Goal: Information Seeking & Learning: Learn about a topic

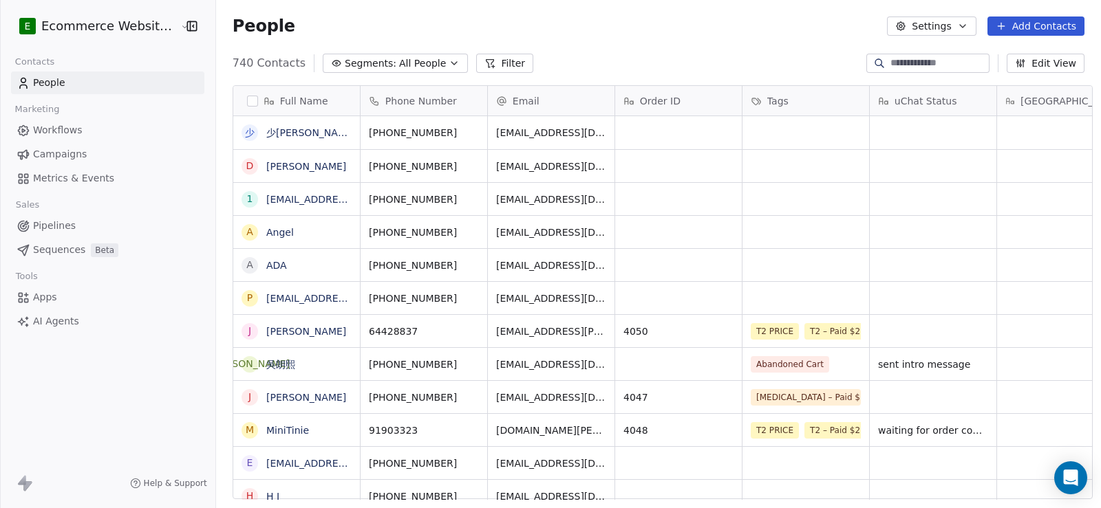
scroll to position [11, 11]
click at [890, 59] on input at bounding box center [938, 63] width 96 height 14
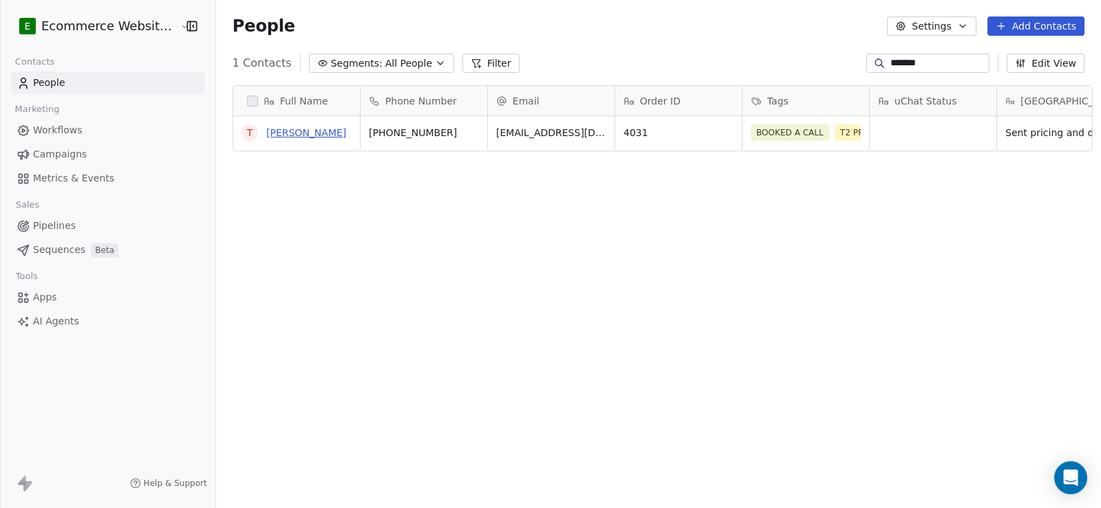
type input "*******"
click at [314, 132] on link "Theresa Wong Wong" at bounding box center [306, 132] width 80 height 11
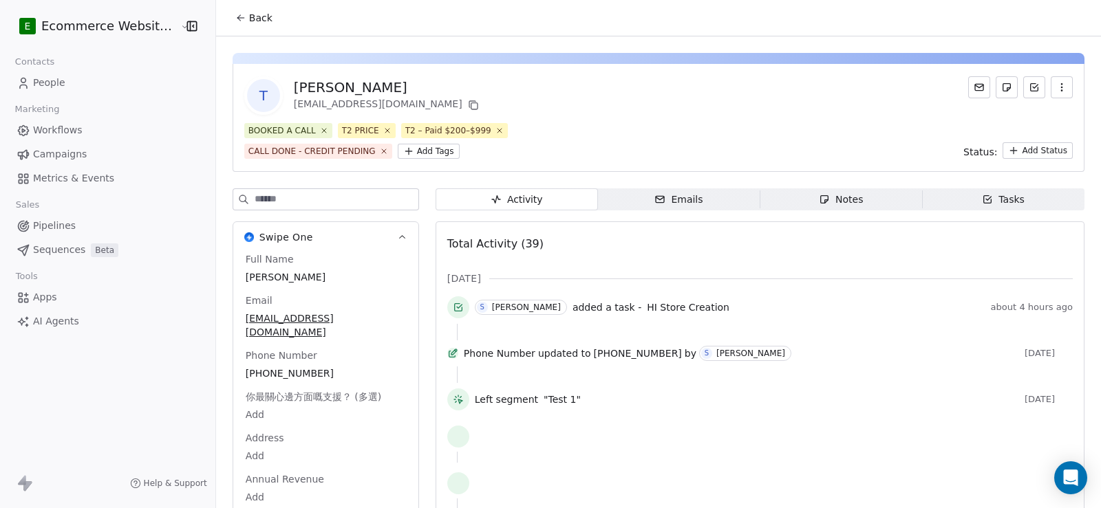
click at [1003, 147] on html "E Ecommerce Website Builder Contacts People Marketing Workflows Campaigns Metri…" at bounding box center [550, 254] width 1101 height 508
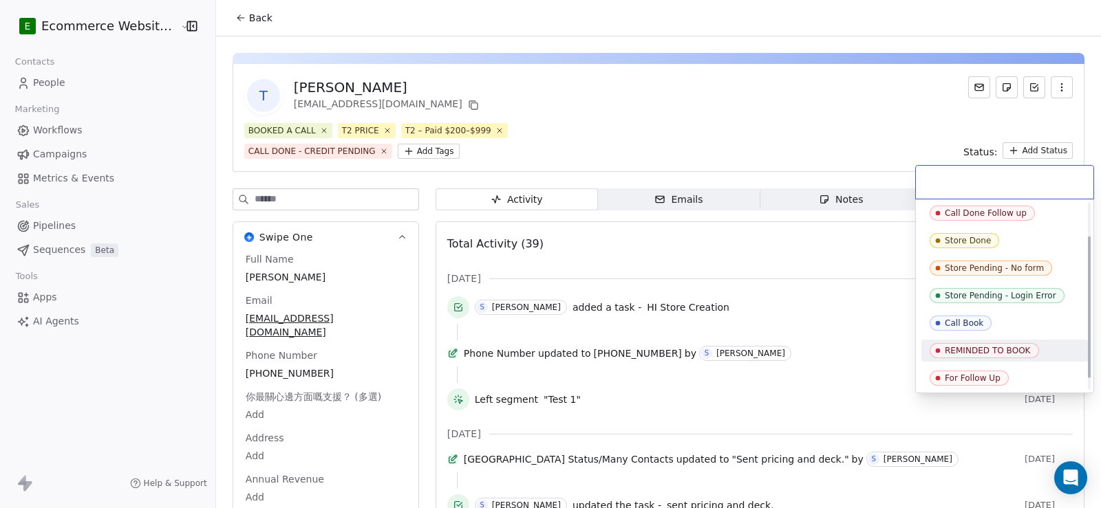
scroll to position [60, 0]
click at [698, 142] on html "E Ecommerce Website Builder Contacts People Marketing Workflows Campaigns Metri…" at bounding box center [550, 254] width 1101 height 508
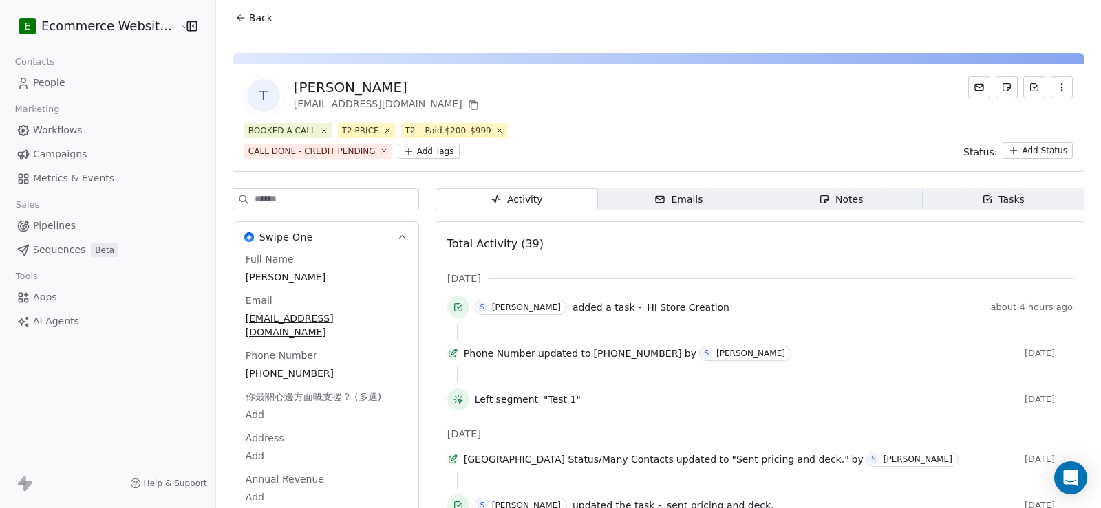
click at [281, 153] on html "E Ecommerce Website Builder Contacts People Marketing Workflows Campaigns Metri…" at bounding box center [550, 254] width 1101 height 508
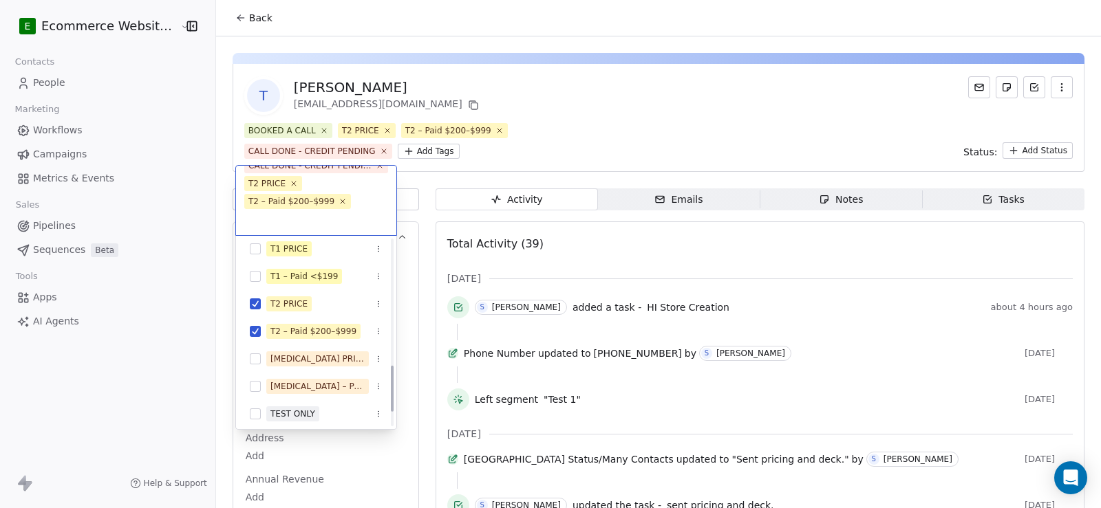
scroll to position [561, 0]
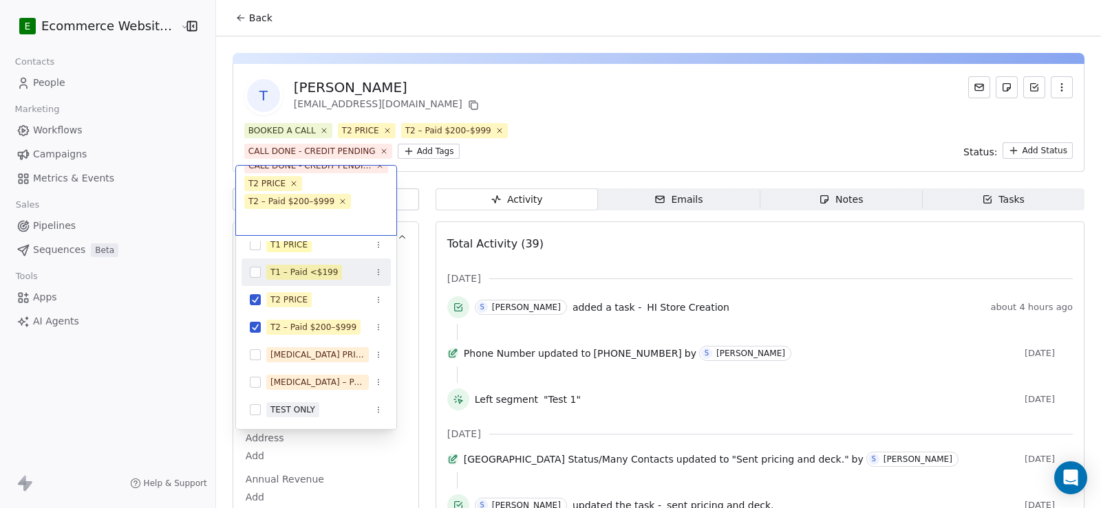
click at [556, 153] on html "E Ecommerce Website Builder Contacts People Marketing Workflows Campaigns Metri…" at bounding box center [550, 254] width 1101 height 508
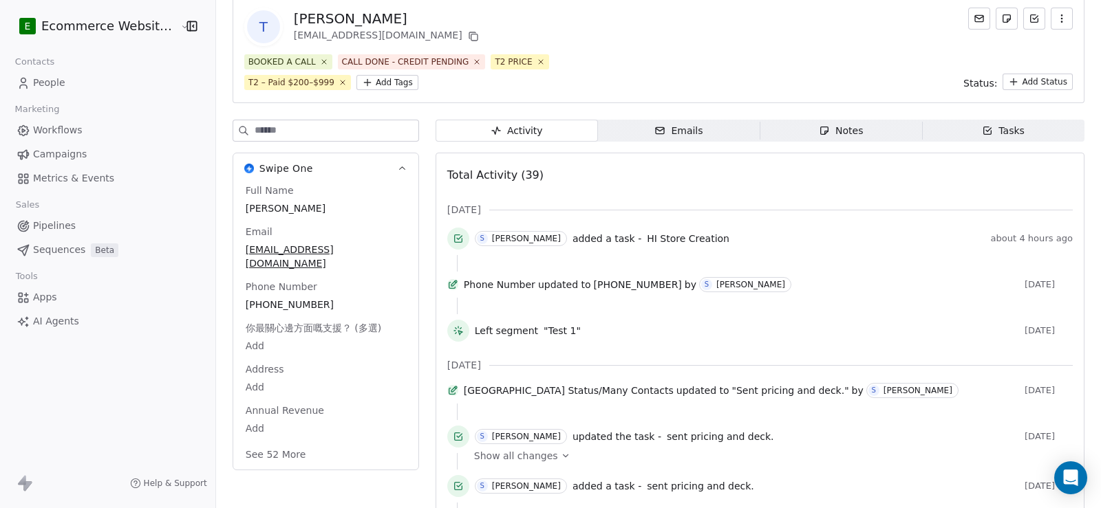
scroll to position [0, 0]
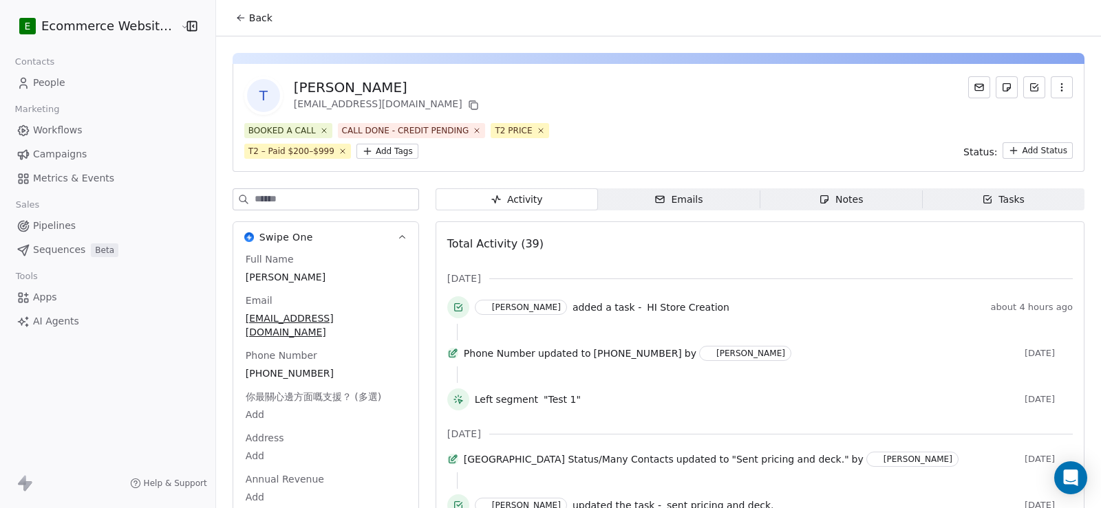
click at [1056, 92] on icon "button" at bounding box center [1061, 87] width 11 height 11
click at [806, 104] on div "T Theresa Wong Wong zcarfinfo@gmail.com" at bounding box center [658, 95] width 828 height 39
click at [233, 11] on button "Back" at bounding box center [254, 18] width 54 height 25
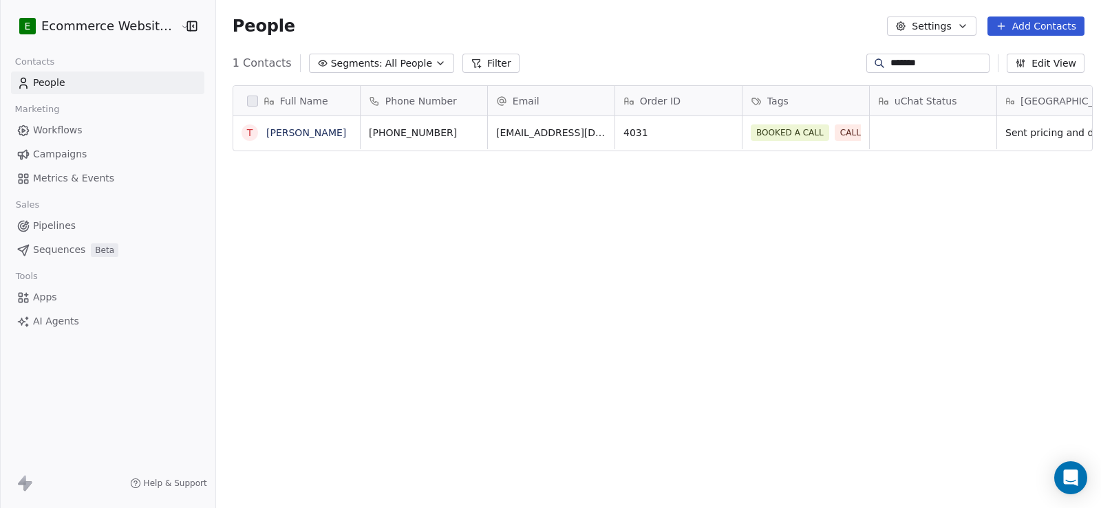
scroll to position [438, 884]
click at [69, 221] on span "Pipelines" at bounding box center [54, 226] width 43 height 14
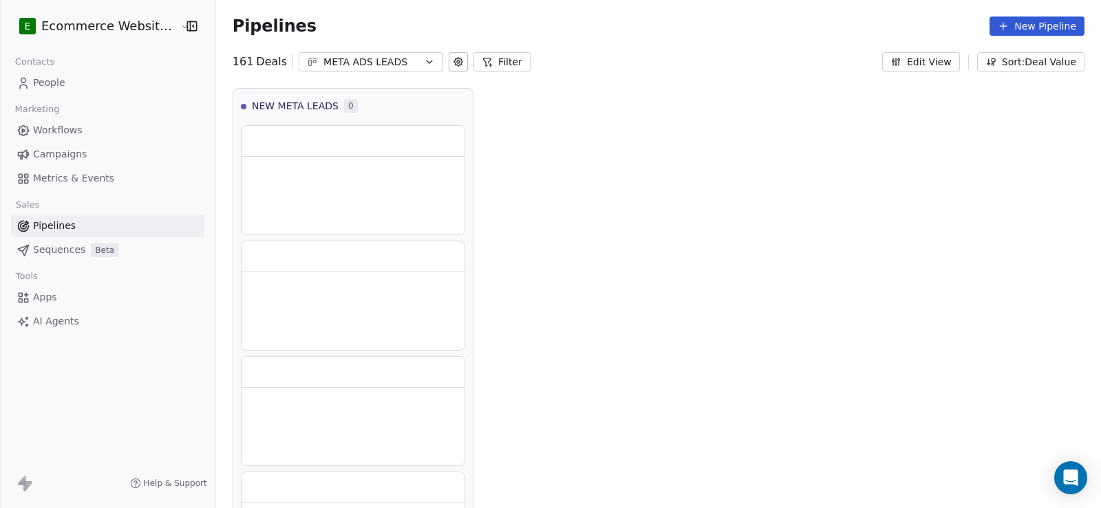
click at [424, 65] on icon "button" at bounding box center [429, 61] width 11 height 11
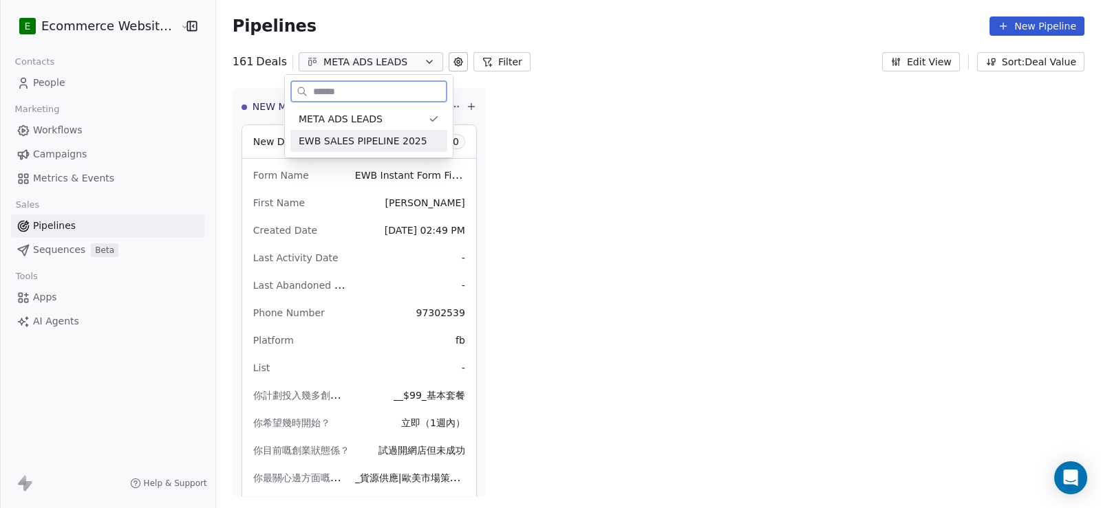
click at [383, 140] on span "EWB SALES PIPELINE 2025" at bounding box center [363, 141] width 129 height 14
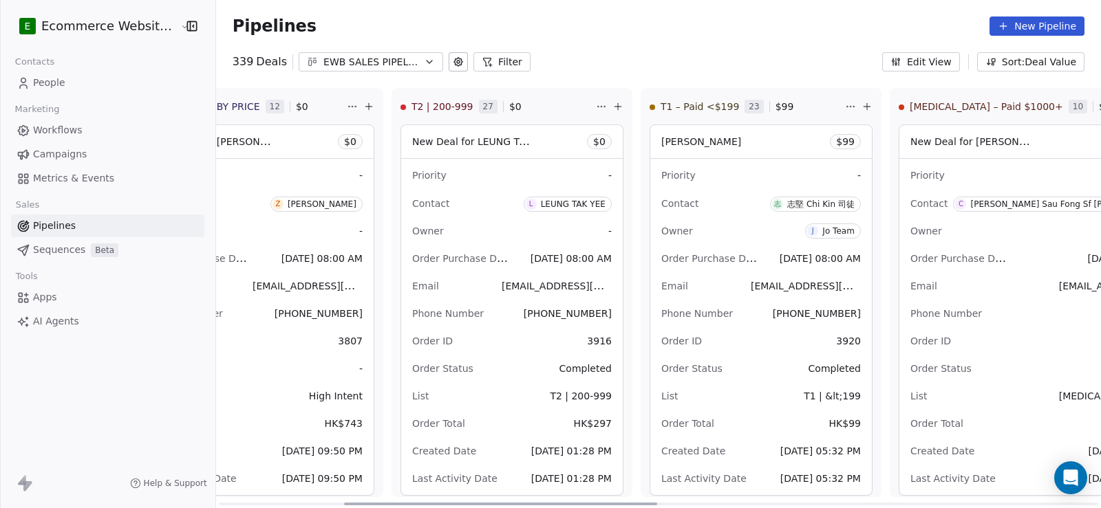
scroll to position [0, 357]
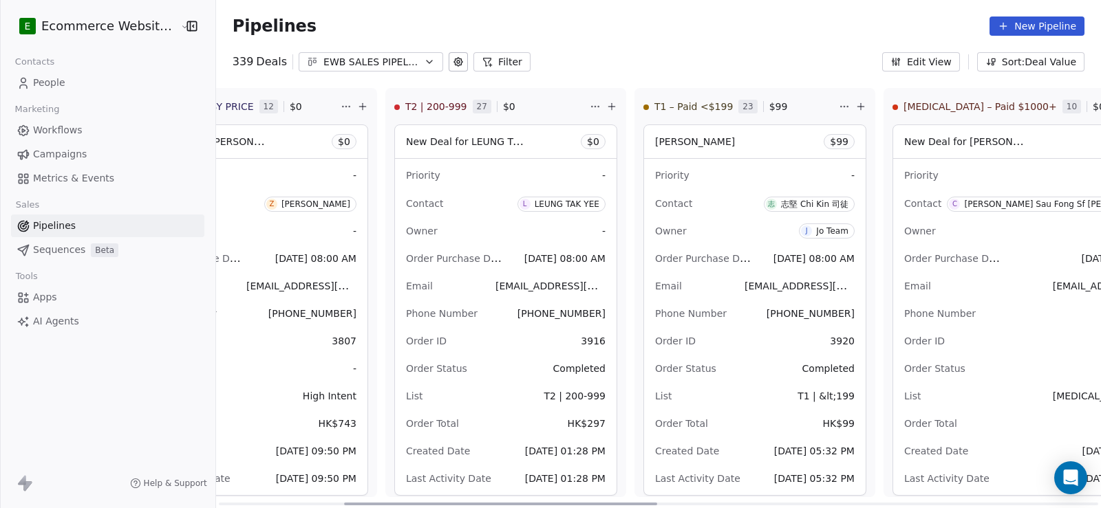
drag, startPoint x: 323, startPoint y: 508, endPoint x: 449, endPoint y: 514, distance: 125.4
click at [449, 506] on div at bounding box center [500, 504] width 313 height 3
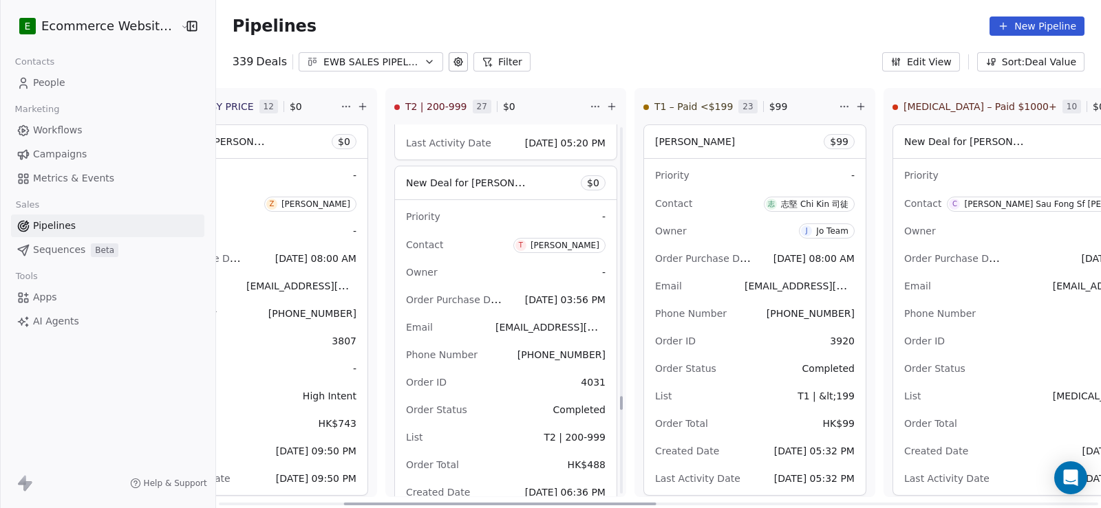
scroll to position [7111, 0]
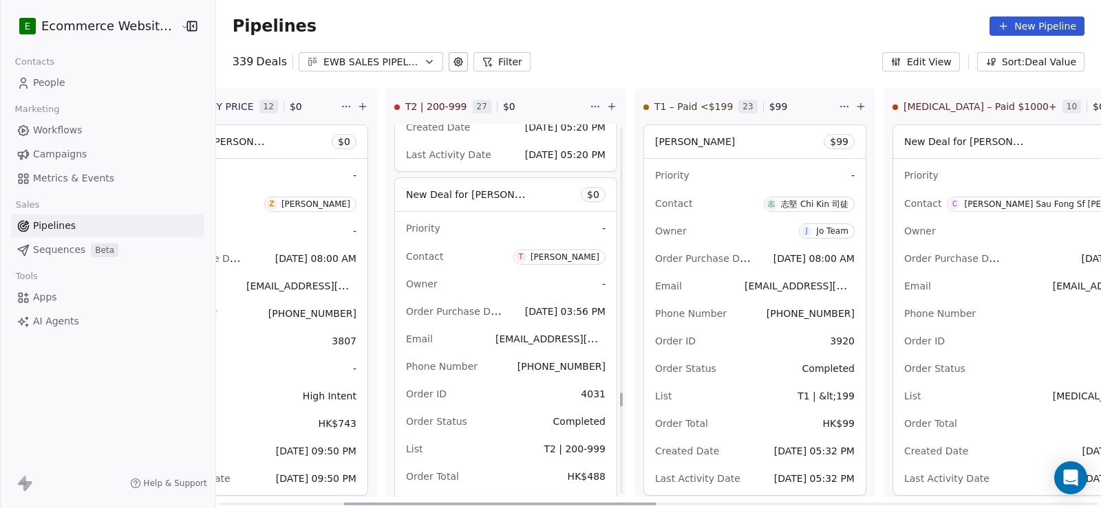
click at [521, 202] on div "New Deal for Theresa Wong Wong $ 0" at bounding box center [506, 194] width 222 height 33
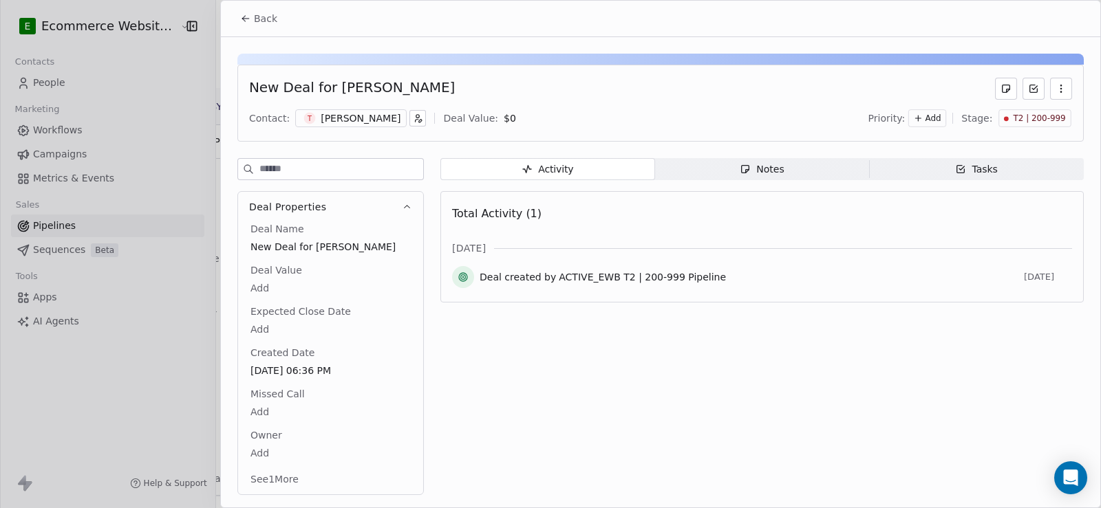
click at [1014, 115] on span "T2 | 200-999" at bounding box center [1040, 119] width 52 height 12
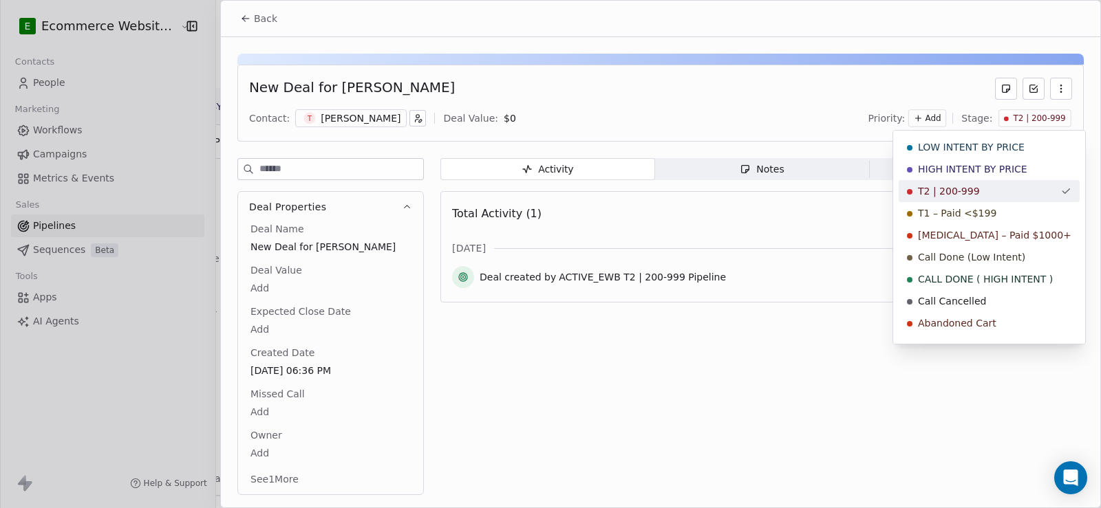
click at [917, 115] on html "E Ecommerce Website Builder Contacts People Marketing Workflows Campaigns Metri…" at bounding box center [550, 254] width 1101 height 508
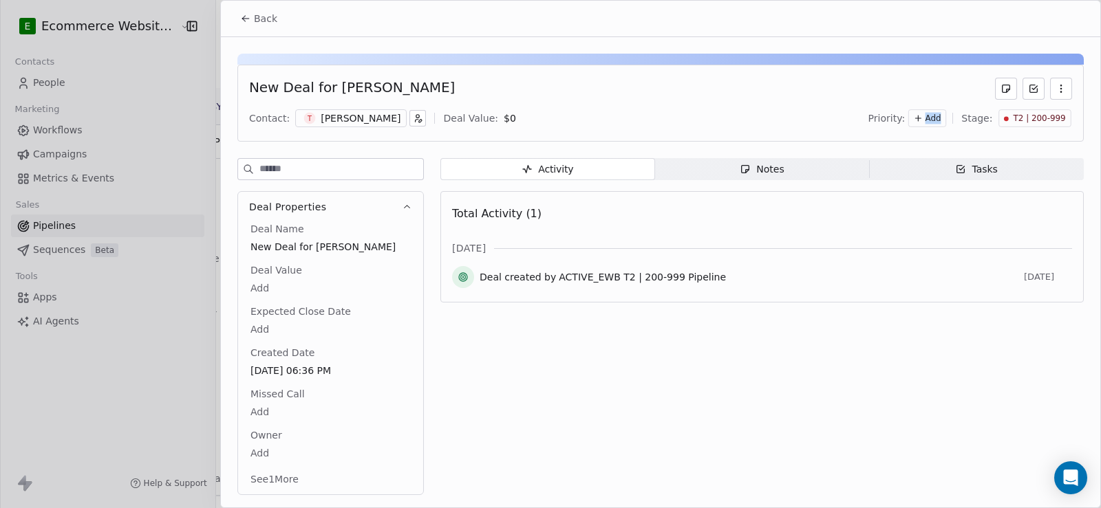
click at [917, 115] on icon at bounding box center [919, 119] width 10 height 10
click at [803, 122] on html "E Ecommerce Website Builder Contacts People Marketing Workflows Campaigns Metri…" at bounding box center [550, 254] width 1101 height 508
click at [770, 178] on span "Notes Notes" at bounding box center [762, 169] width 215 height 22
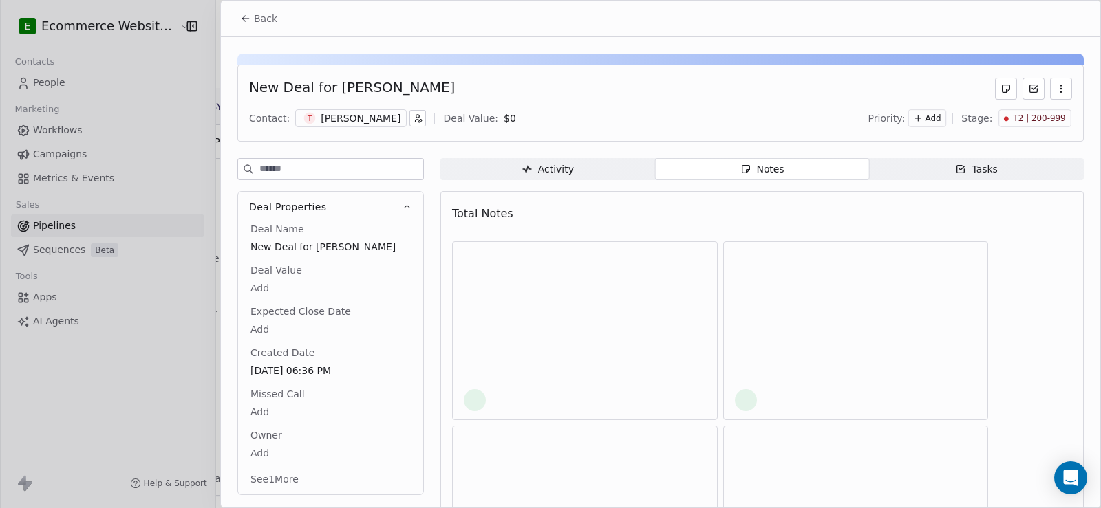
click at [778, 171] on div "Notes" at bounding box center [762, 169] width 44 height 14
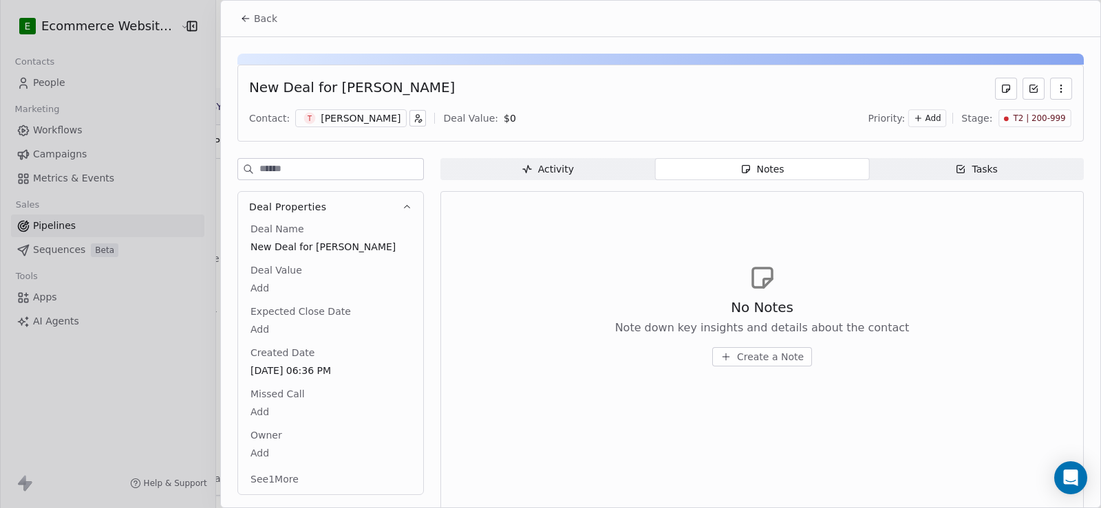
click at [925, 167] on span "Tasks Tasks" at bounding box center [976, 169] width 215 height 22
click at [570, 171] on div "Activity" at bounding box center [548, 169] width 52 height 14
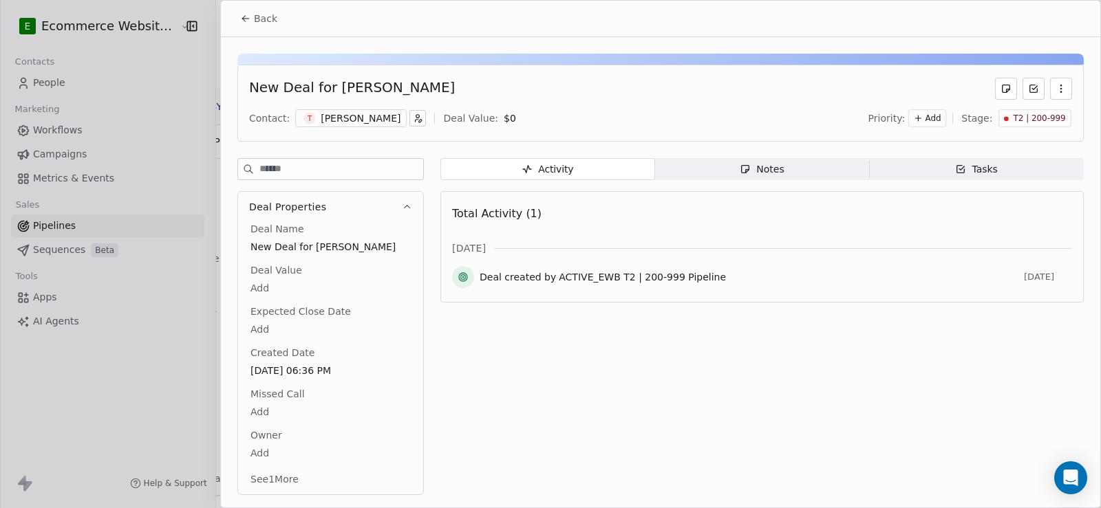
scroll to position [10, 0]
click at [280, 481] on button "See 1 More" at bounding box center [274, 479] width 65 height 25
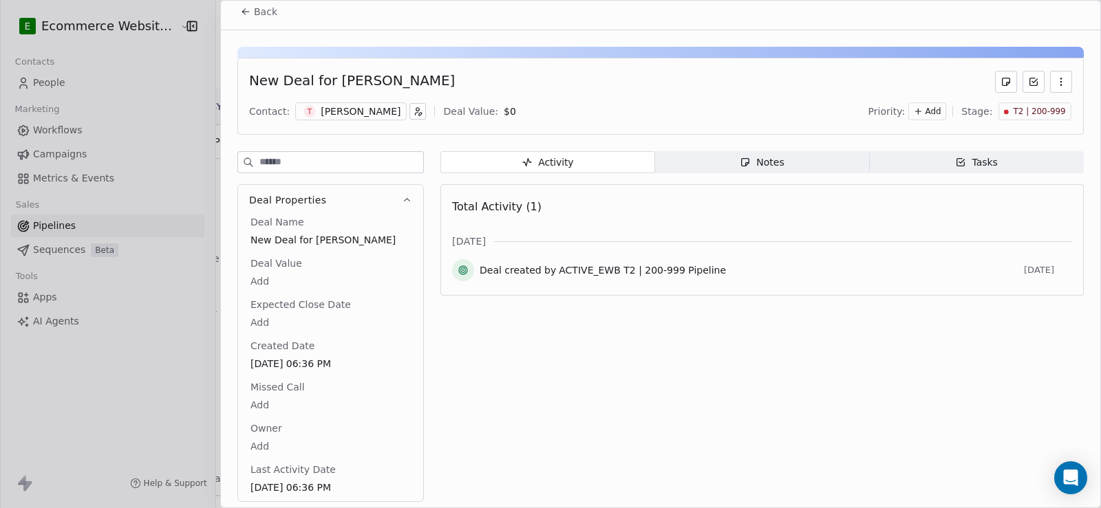
scroll to position [0, 0]
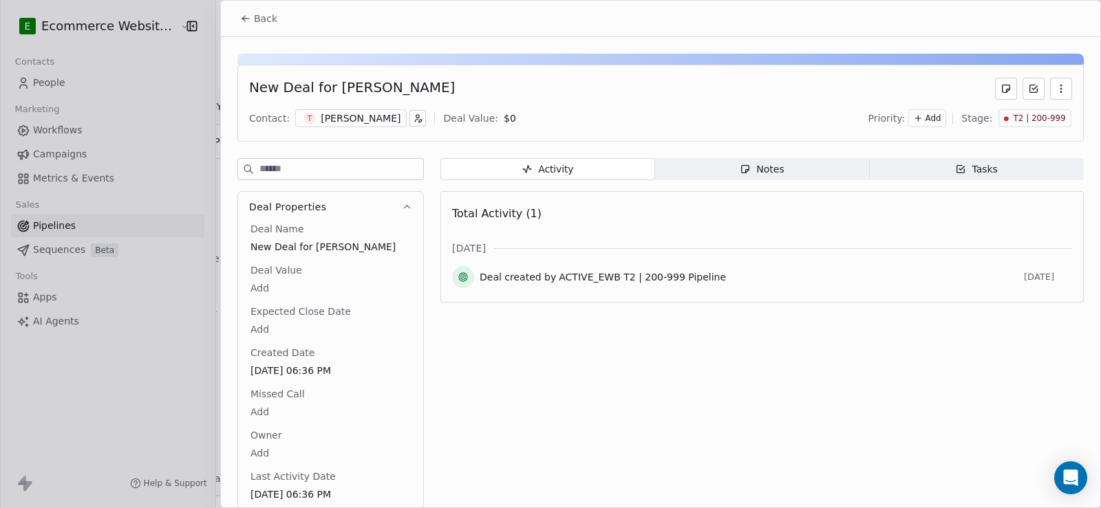
click at [273, 20] on span "Back" at bounding box center [265, 19] width 23 height 14
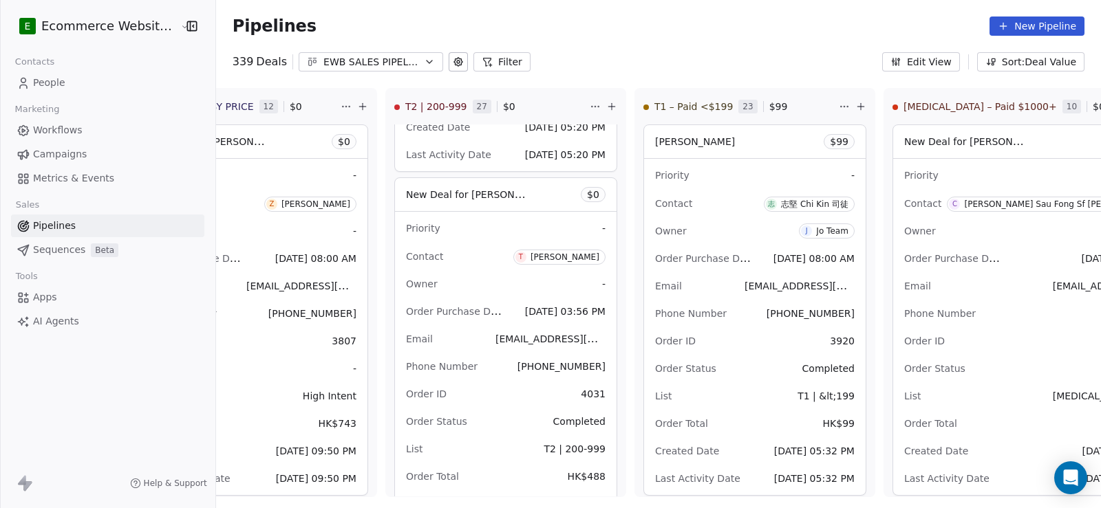
click at [74, 82] on link "People" at bounding box center [107, 83] width 193 height 23
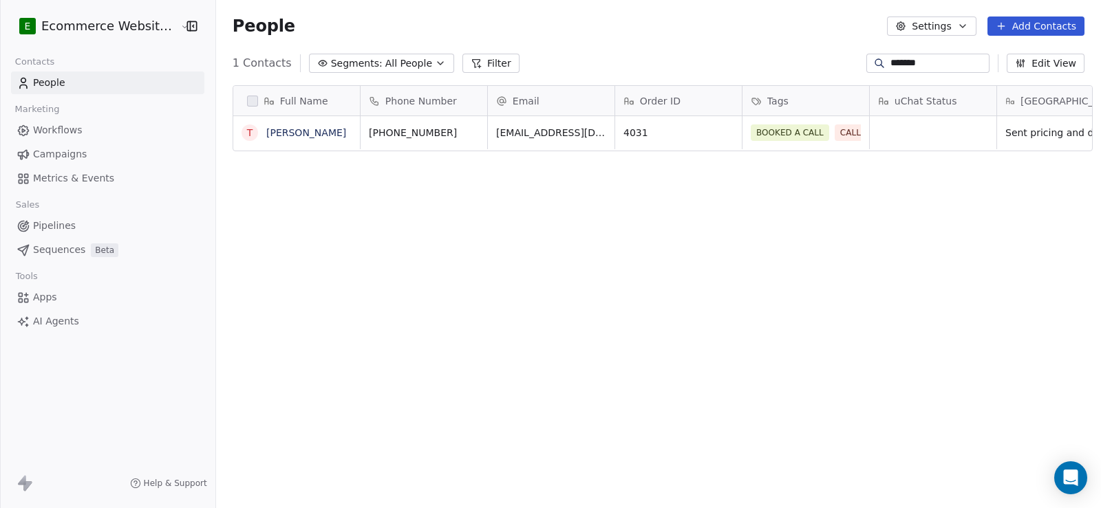
scroll to position [438, 884]
click at [83, 73] on link "People" at bounding box center [107, 83] width 193 height 23
click at [283, 133] on link "Theresa Wong Wong" at bounding box center [306, 132] width 80 height 11
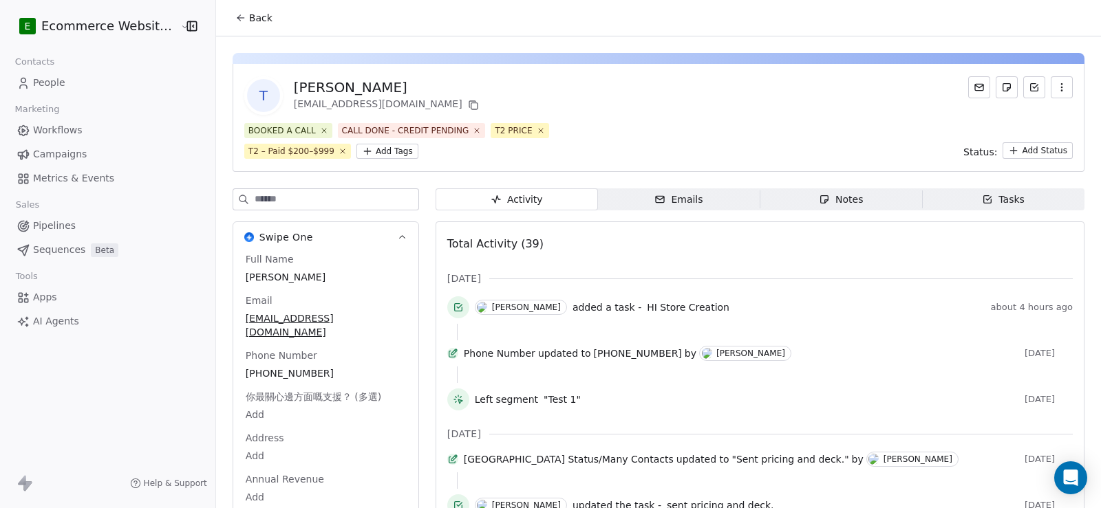
click at [306, 235] on button "Swipe One" at bounding box center [325, 237] width 185 height 30
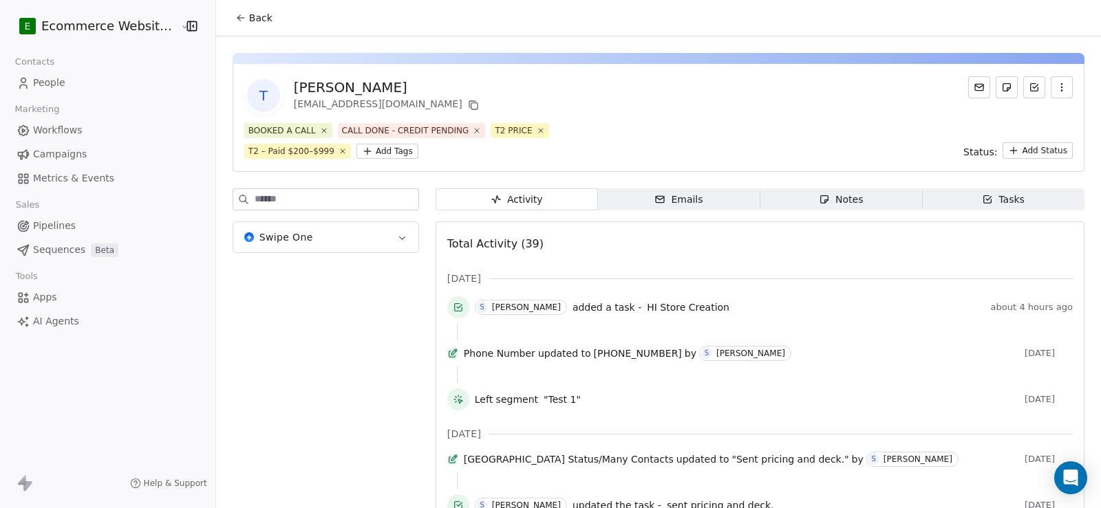
click at [306, 235] on button "Swipe One" at bounding box center [325, 237] width 185 height 30
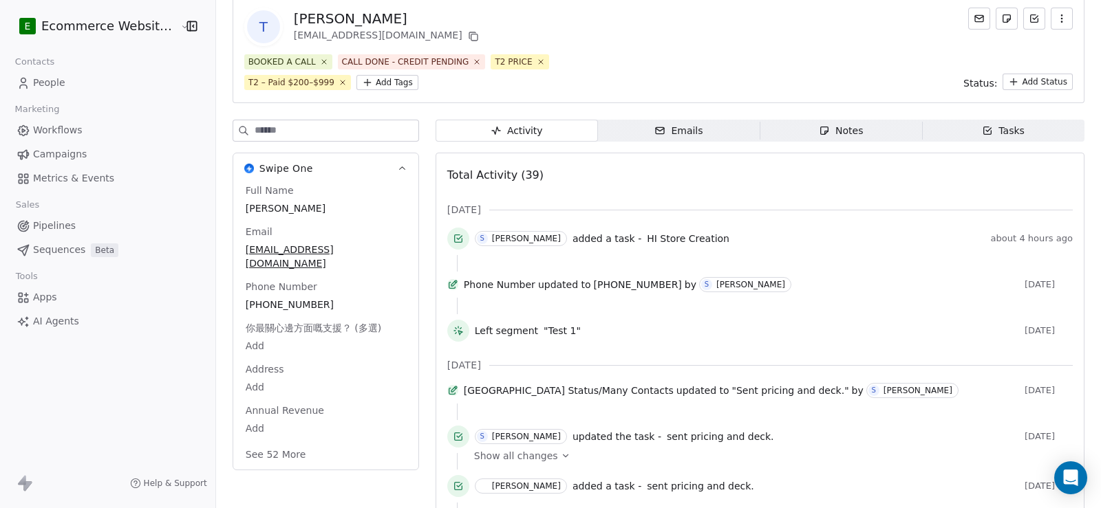
scroll to position [138, 0]
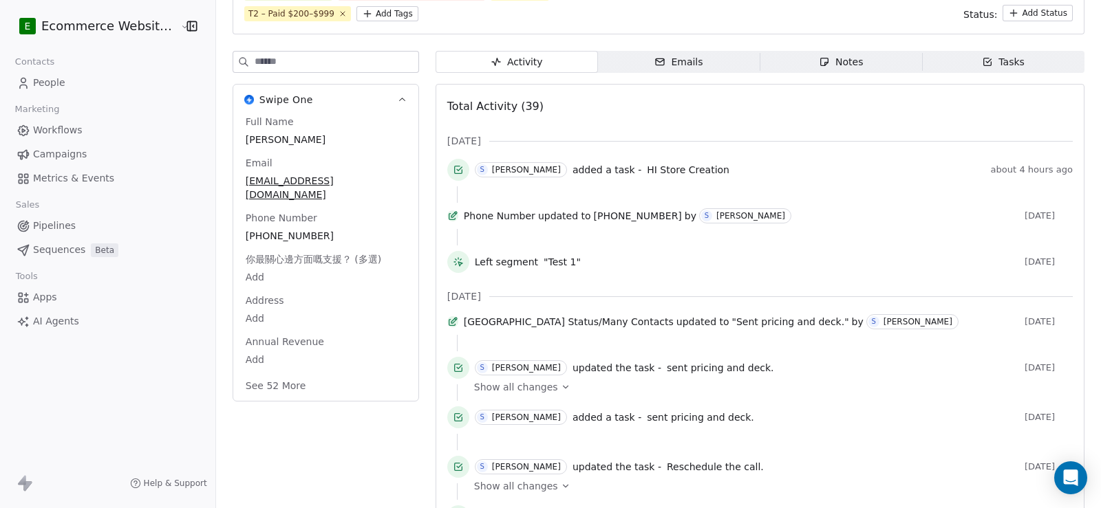
click at [288, 374] on button "See 52 More" at bounding box center [275, 386] width 77 height 25
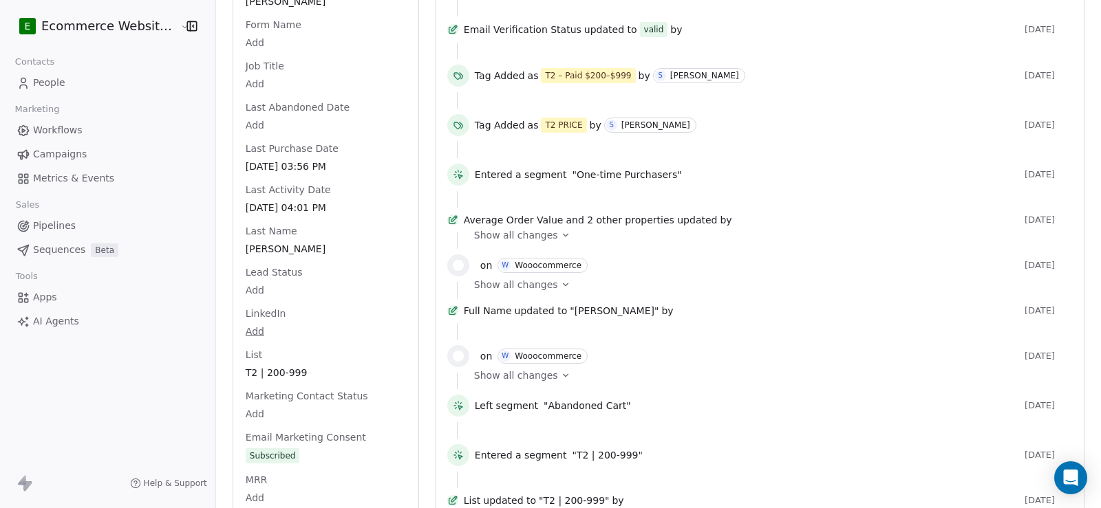
scroll to position [1170, 0]
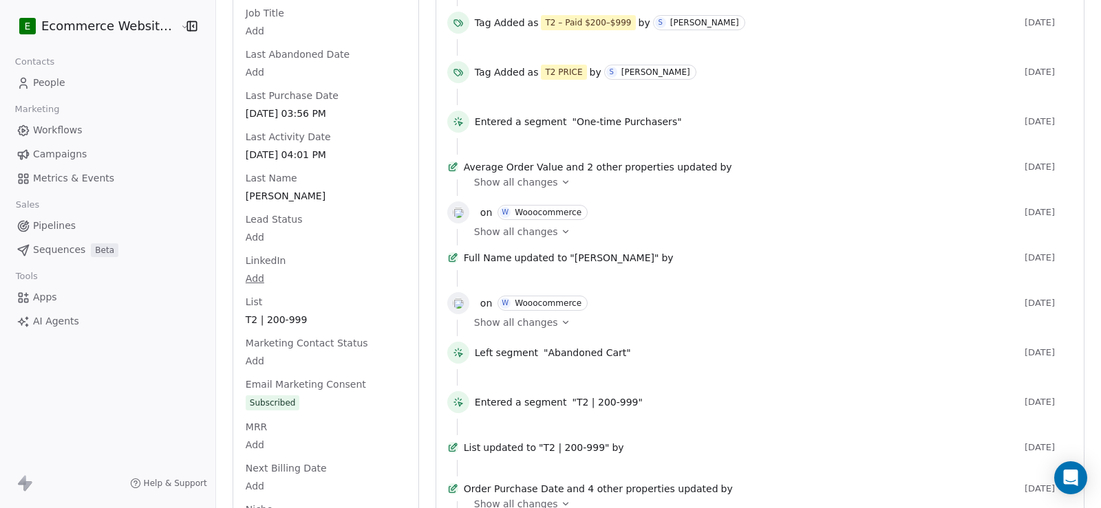
click at [255, 222] on html "E Ecommerce Website Builder Contacts People Marketing Workflows Campaigns Metri…" at bounding box center [550, 254] width 1101 height 508
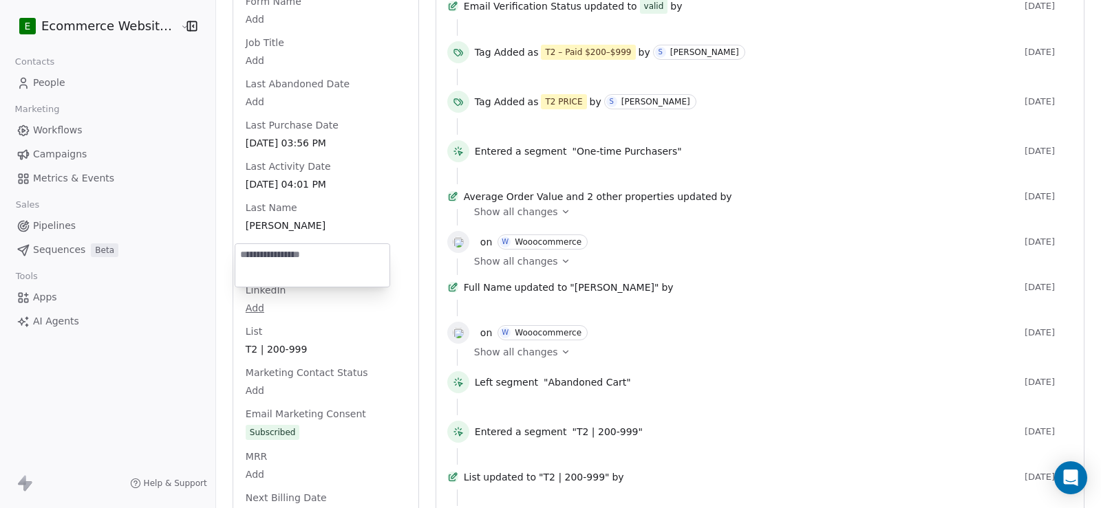
click at [317, 221] on html "E Ecommerce Website Builder Contacts People Marketing Workflows Campaigns Metri…" at bounding box center [550, 254] width 1101 height 508
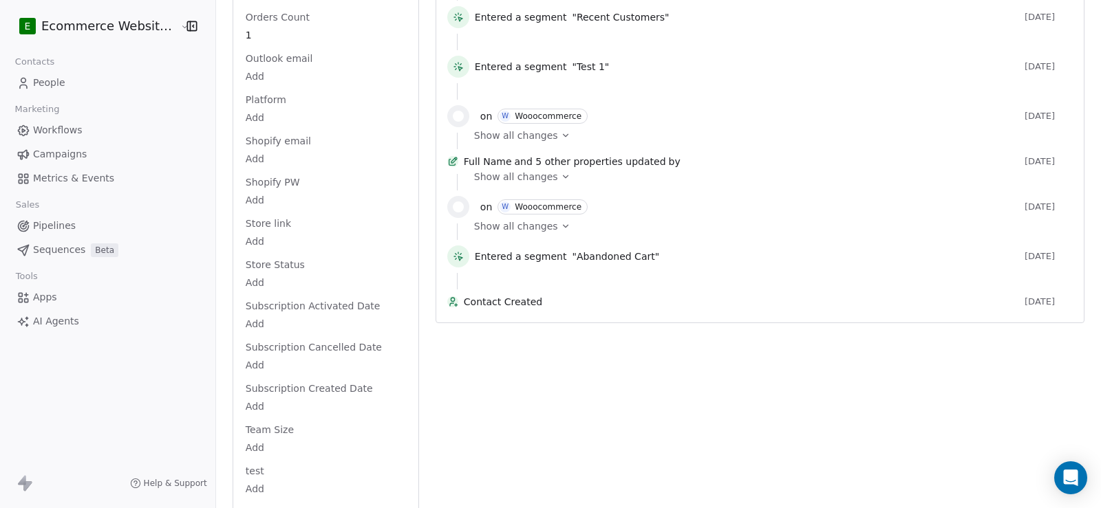
scroll to position [1828, 0]
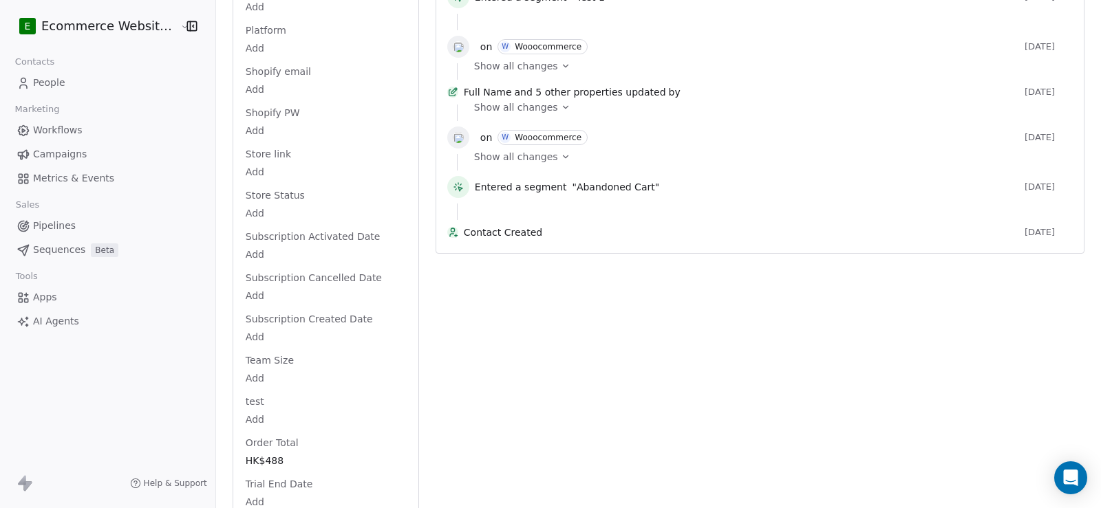
click at [247, 196] on html "E Ecommerce Website Builder Contacts People Marketing Workflows Campaigns Metri…" at bounding box center [550, 254] width 1101 height 508
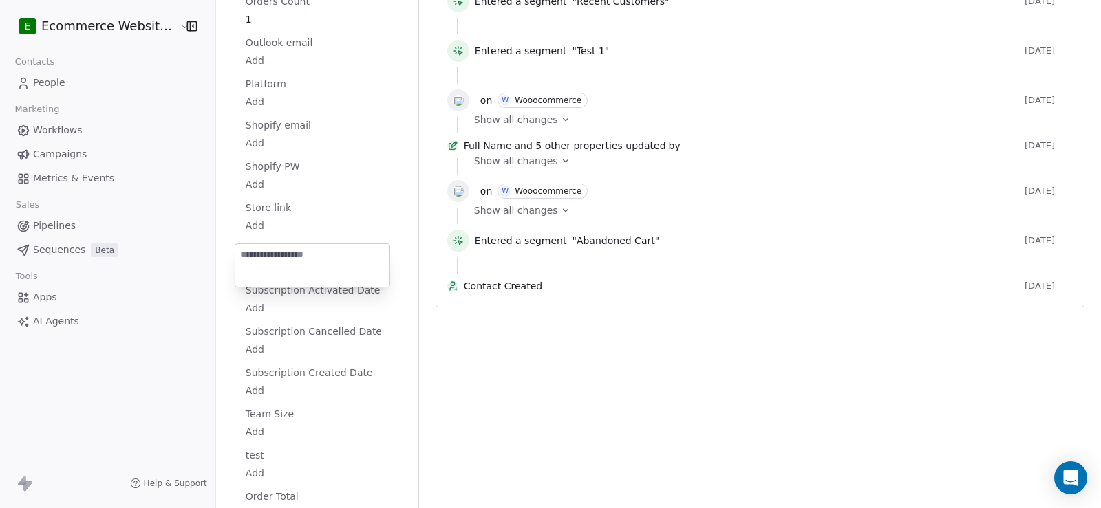
click at [247, 196] on html "E Ecommerce Website Builder Contacts People Marketing Workflows Campaigns Metri…" at bounding box center [550, 254] width 1101 height 508
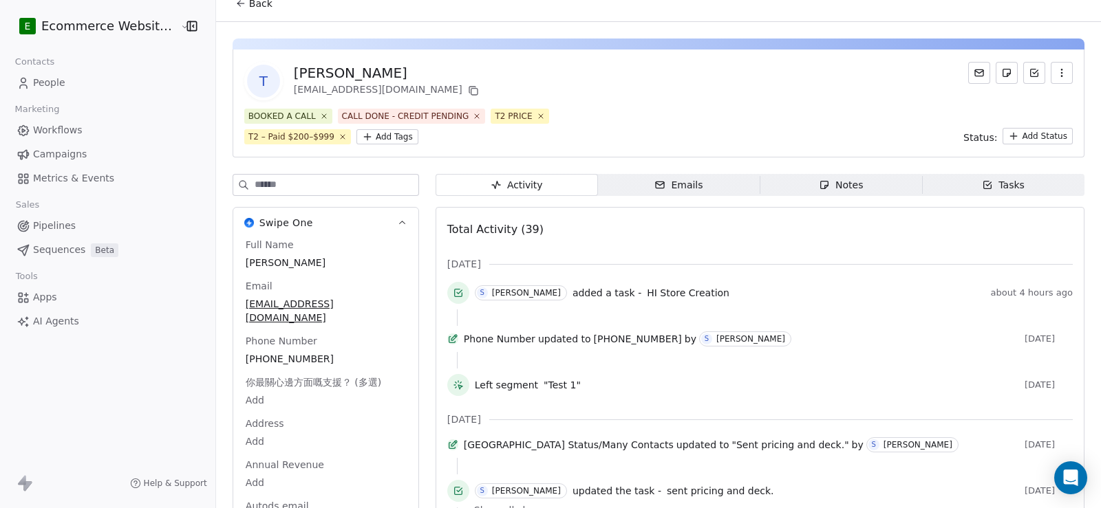
scroll to position [0, 0]
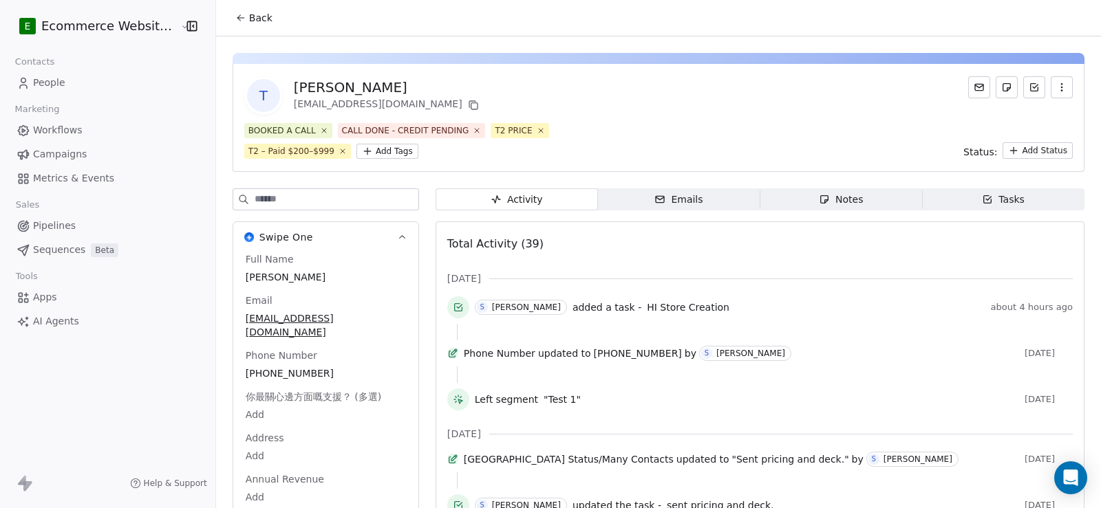
click at [250, 16] on span "Back" at bounding box center [260, 18] width 23 height 14
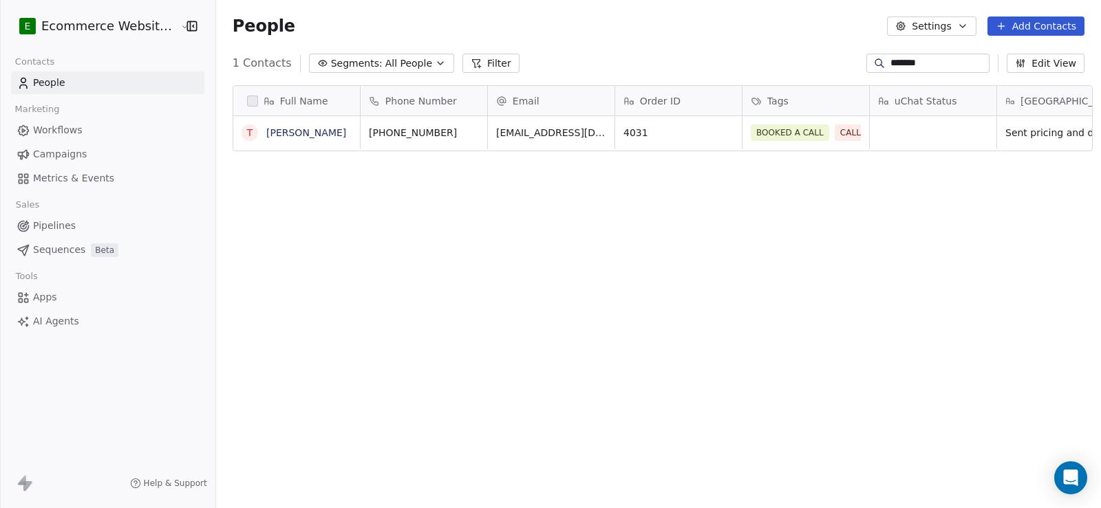
scroll to position [438, 884]
click at [46, 225] on span "Pipelines" at bounding box center [54, 226] width 43 height 14
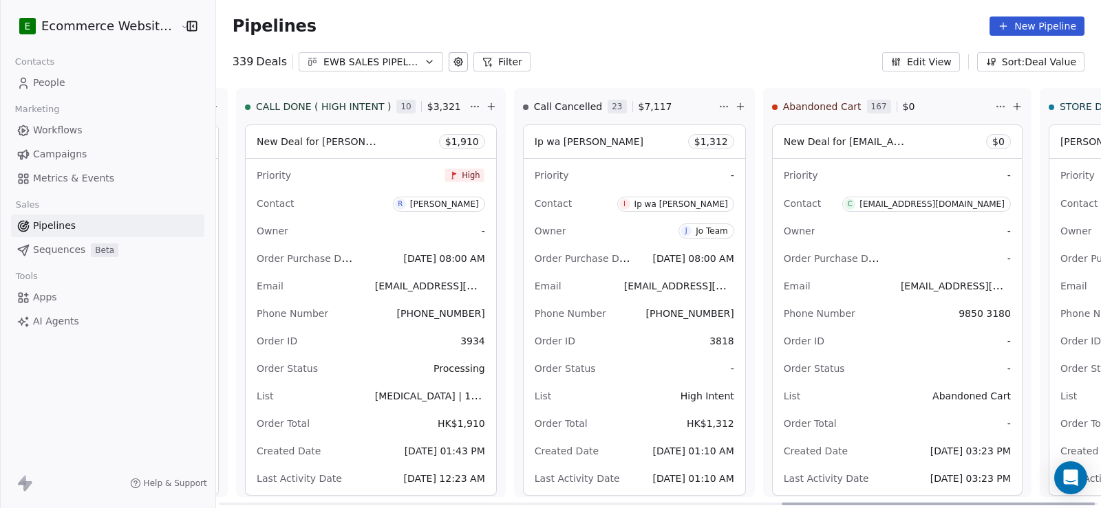
scroll to position [0, 1637]
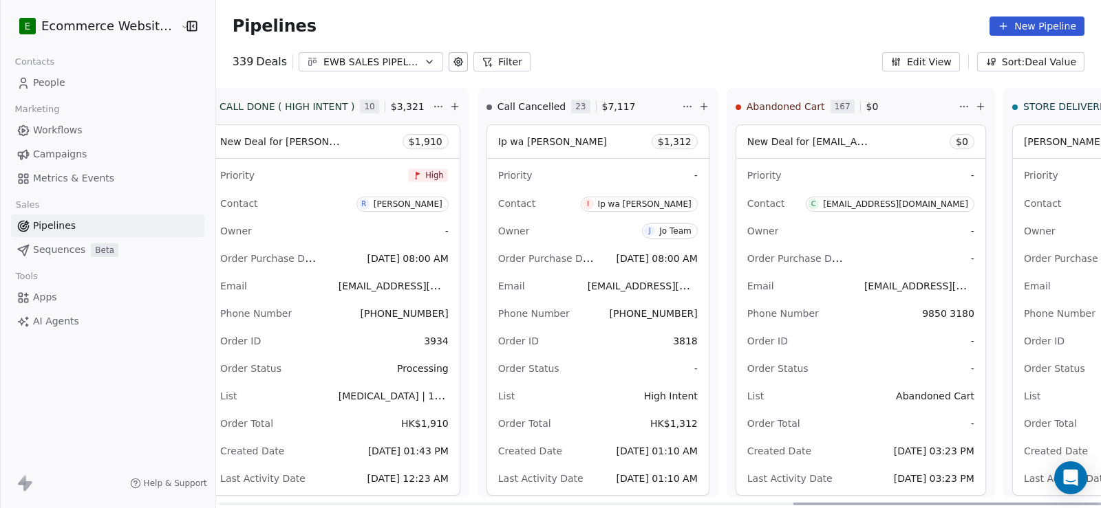
drag, startPoint x: 421, startPoint y: 503, endPoint x: 1020, endPoint y: 492, distance: 599.4
click at [1020, 503] on div at bounding box center [949, 504] width 313 height 3
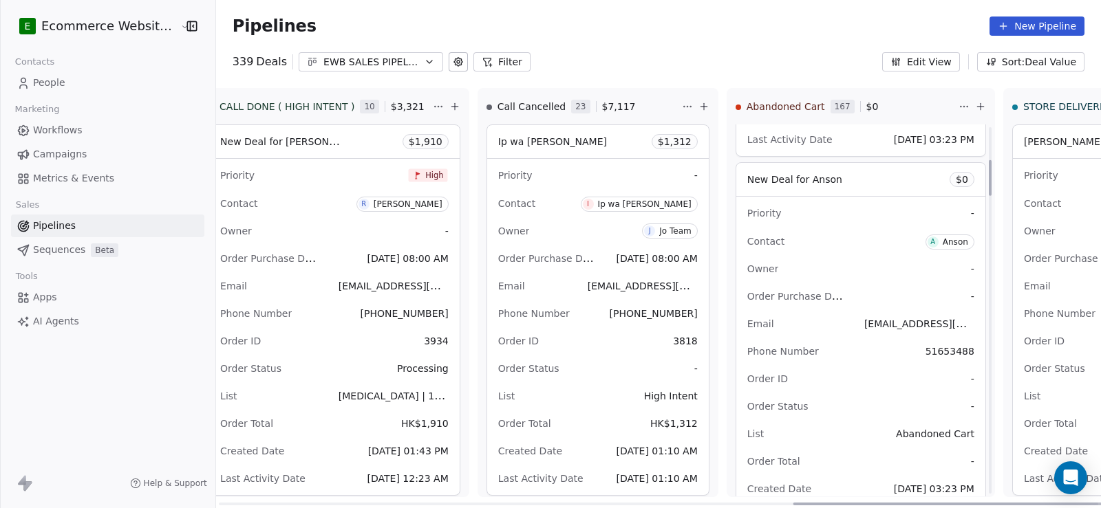
scroll to position [344, 0]
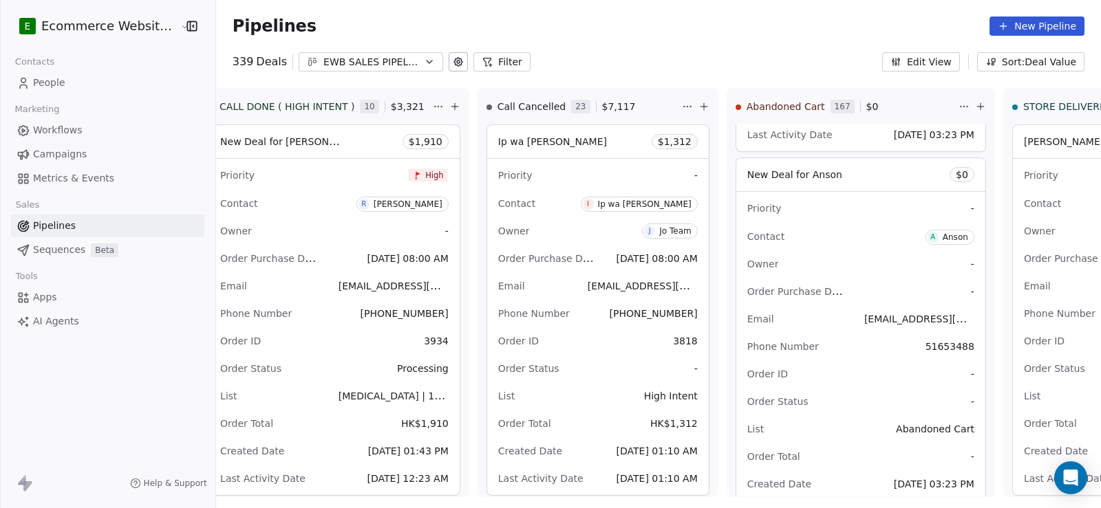
click at [495, 55] on button "Filter" at bounding box center [501, 61] width 57 height 19
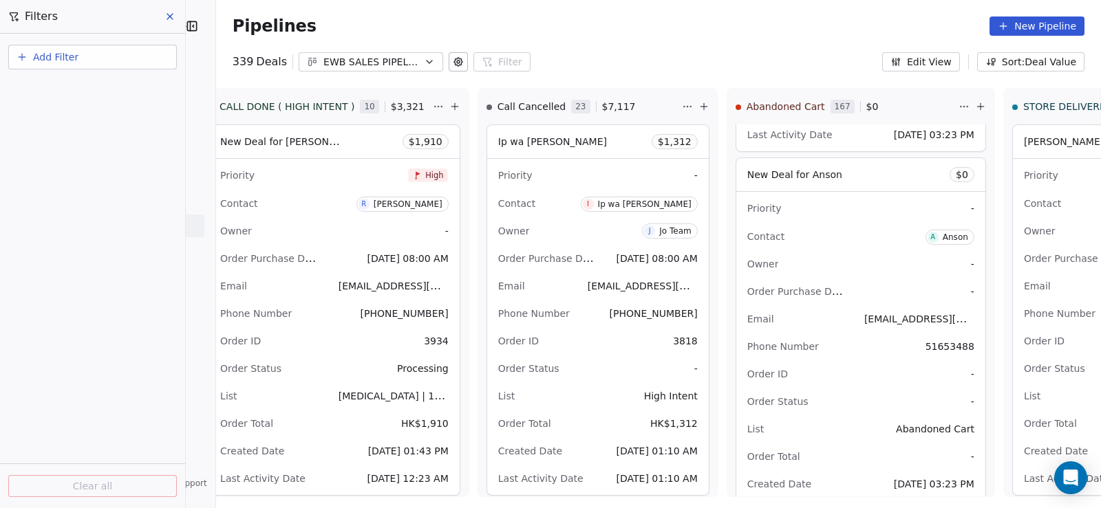
click at [2, 67] on div "Add Filter" at bounding box center [92, 54] width 185 height 41
click at [37, 56] on span "Add Filter" at bounding box center [55, 57] width 45 height 14
click at [171, 18] on html "E Ecommerce Website Builder Contacts People Marketing Workflows Campaigns Metri…" at bounding box center [550, 254] width 1101 height 508
click at [172, 13] on icon at bounding box center [169, 16] width 11 height 11
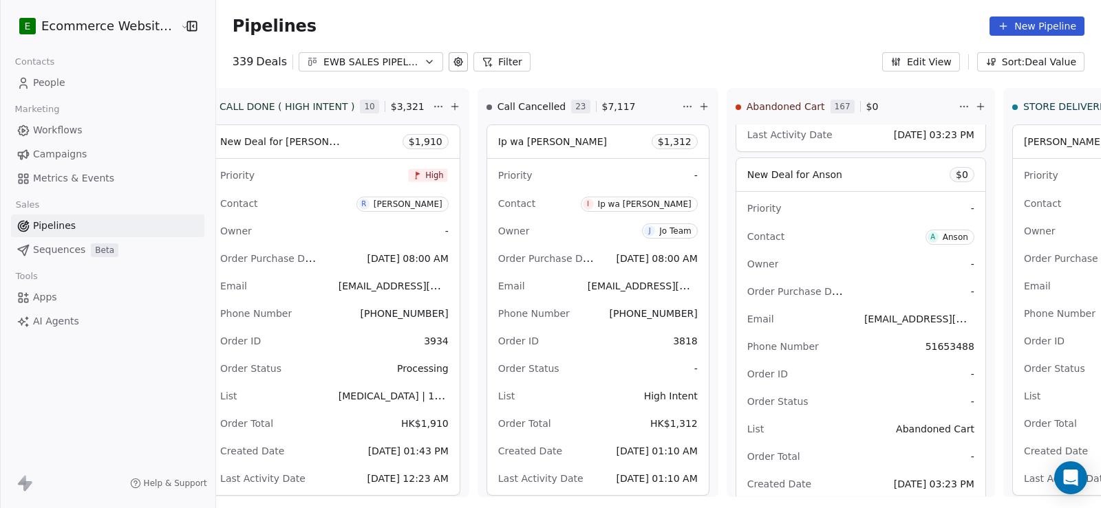
click at [81, 80] on link "People" at bounding box center [107, 83] width 193 height 23
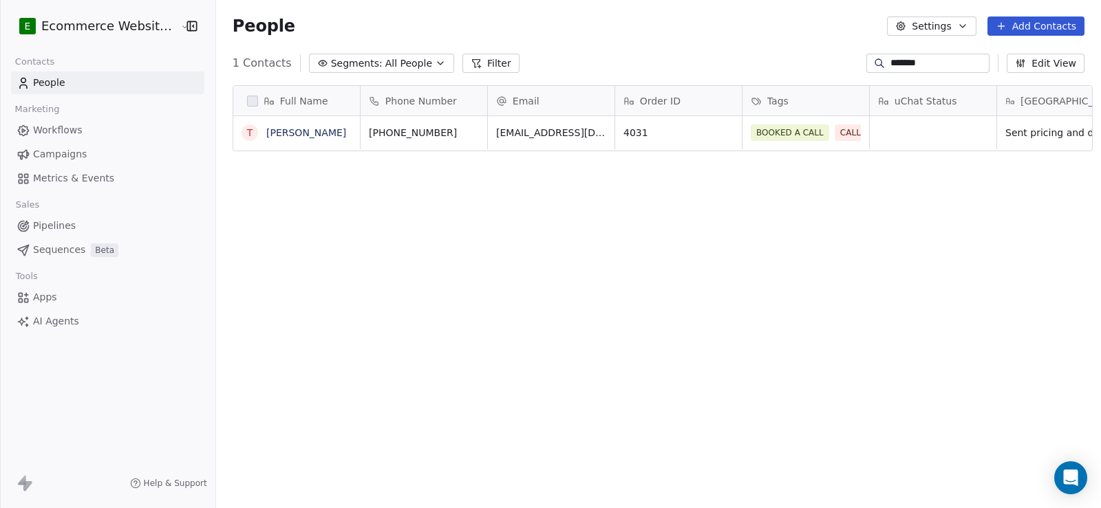
scroll to position [438, 884]
click at [469, 132] on button "grid" at bounding box center [474, 130] width 17 height 17
click at [672, 133] on icon "grid" at bounding box center [677, 130] width 11 height 11
click at [720, 132] on icon "grid" at bounding box center [723, 130] width 6 height 6
click at [307, 127] on link "Theresa Wong Wong" at bounding box center [306, 132] width 80 height 11
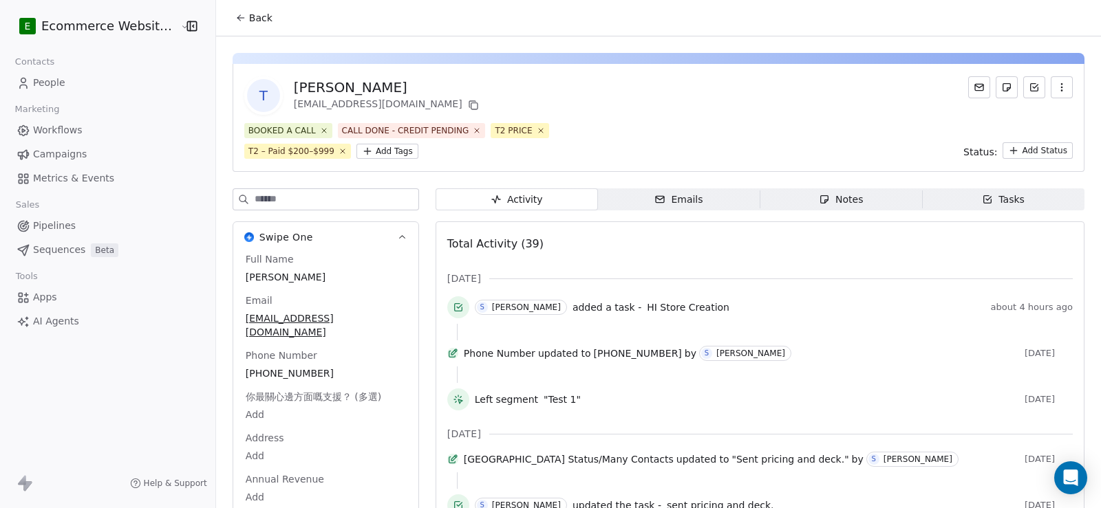
click at [826, 200] on div "Notes" at bounding box center [841, 200] width 44 height 14
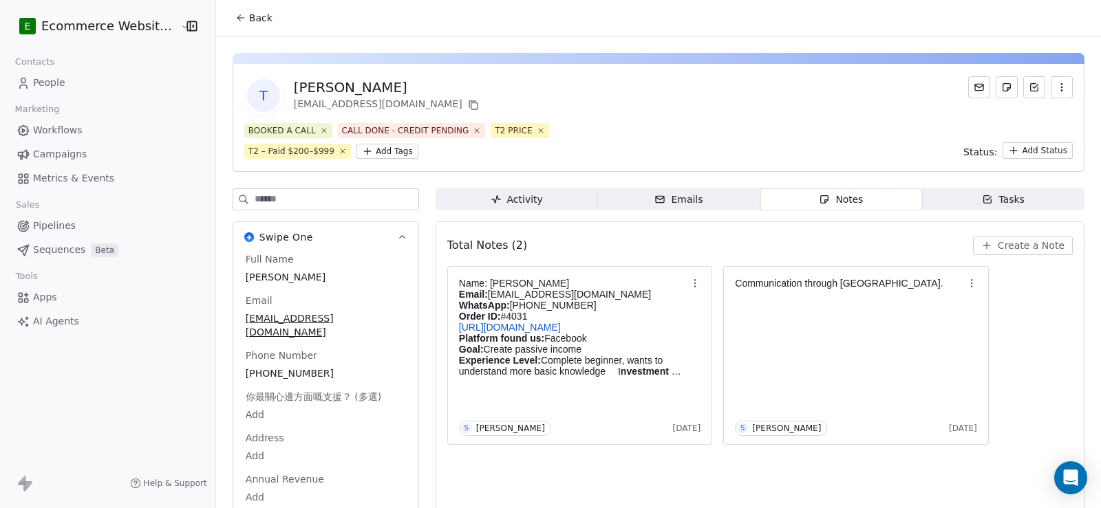
click at [249, 19] on span "Back" at bounding box center [260, 18] width 23 height 14
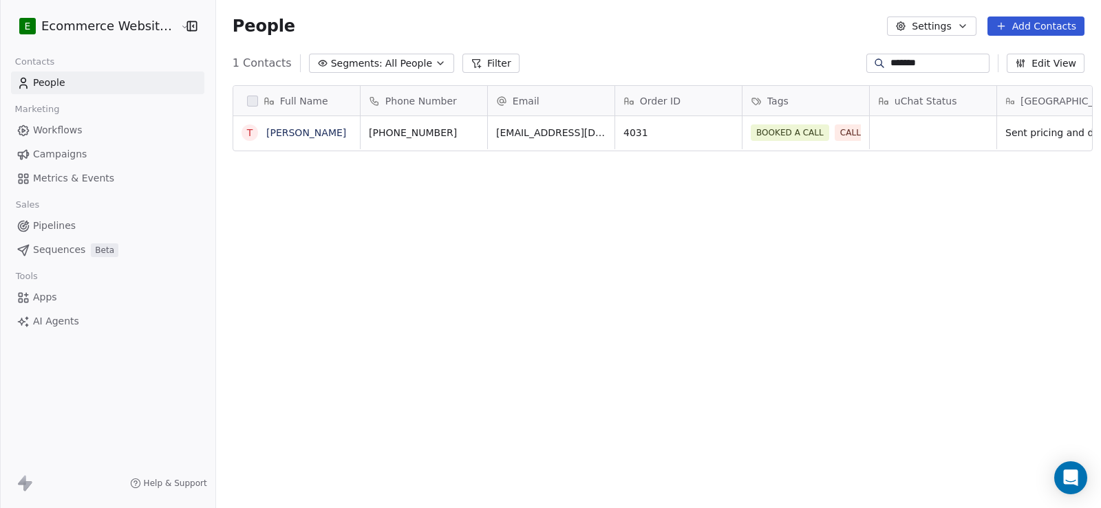
scroll to position [0, 133]
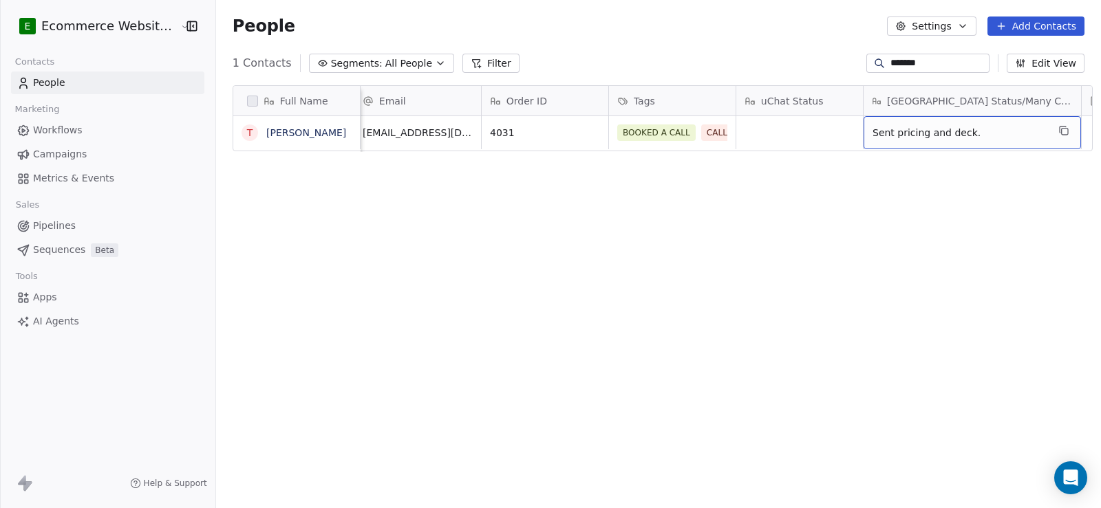
click at [985, 134] on span "Sent pricing and deck." at bounding box center [959, 133] width 175 height 14
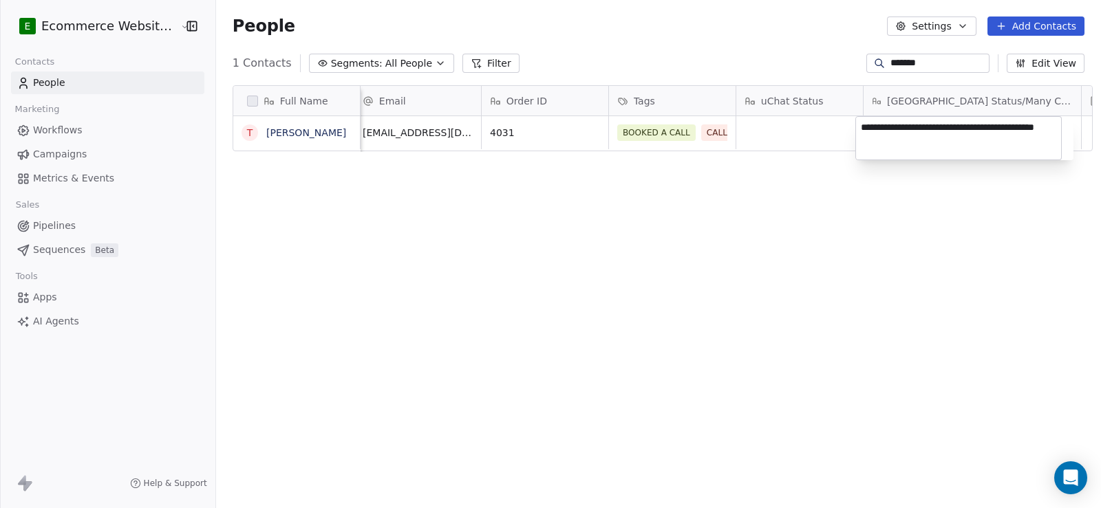
drag, startPoint x: 960, startPoint y: 121, endPoint x: 968, endPoint y: 157, distance: 36.7
click at [968, 157] on textarea "**********" at bounding box center [958, 138] width 205 height 43
type textarea "**********"
click at [731, 228] on html "**********" at bounding box center [550, 254] width 1101 height 508
click at [271, 129] on link "Theresa Wong Wong" at bounding box center [306, 132] width 80 height 11
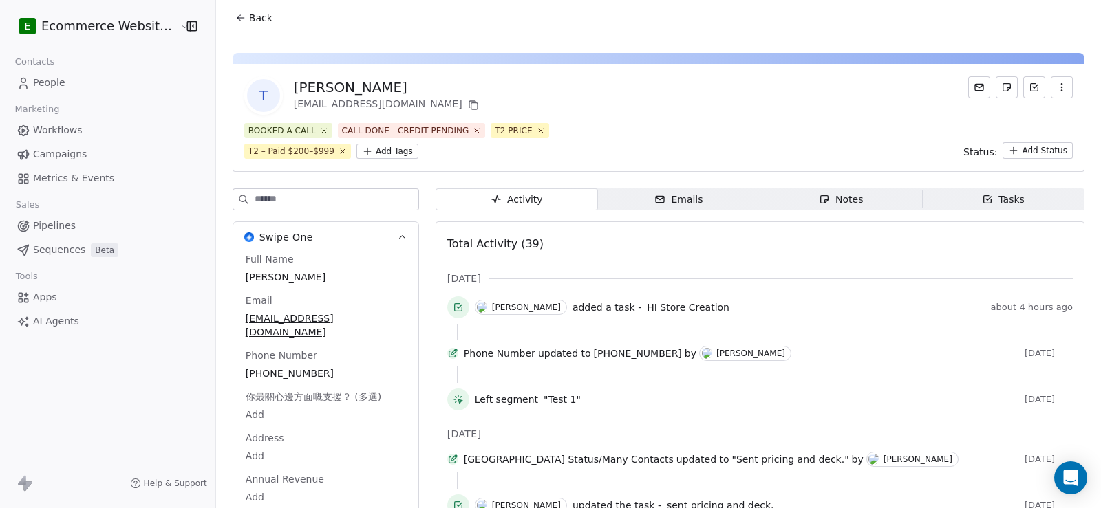
click at [982, 197] on icon "button" at bounding box center [987, 199] width 11 height 11
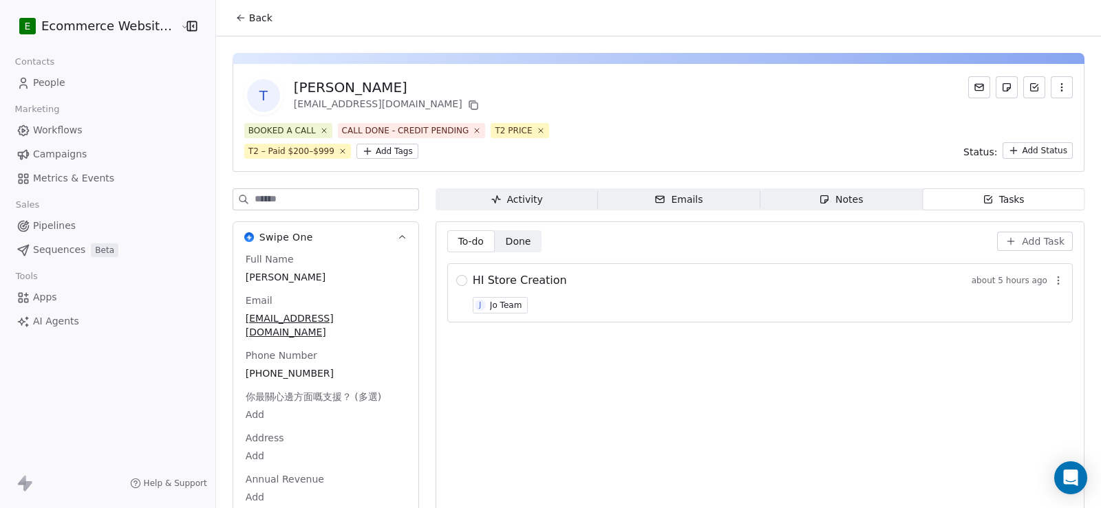
click at [250, 17] on span "Back" at bounding box center [260, 18] width 23 height 14
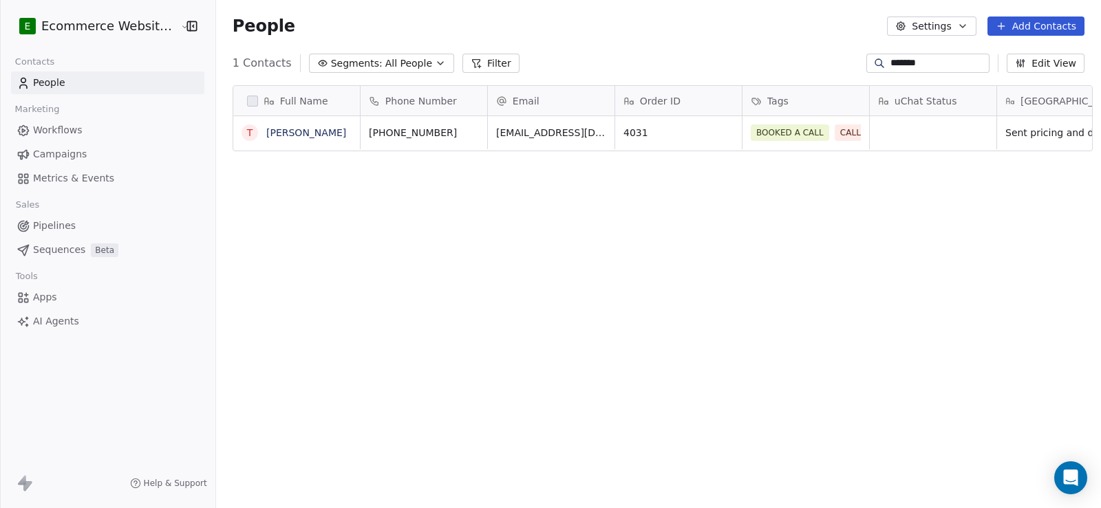
scroll to position [438, 884]
click at [466, 128] on button "grid" at bounding box center [474, 130] width 17 height 17
drag, startPoint x: 671, startPoint y: 138, endPoint x: 721, endPoint y: 142, distance: 50.5
click at [720, 131] on icon "grid" at bounding box center [724, 130] width 11 height 11
